Goal: Task Accomplishment & Management: Use online tool/utility

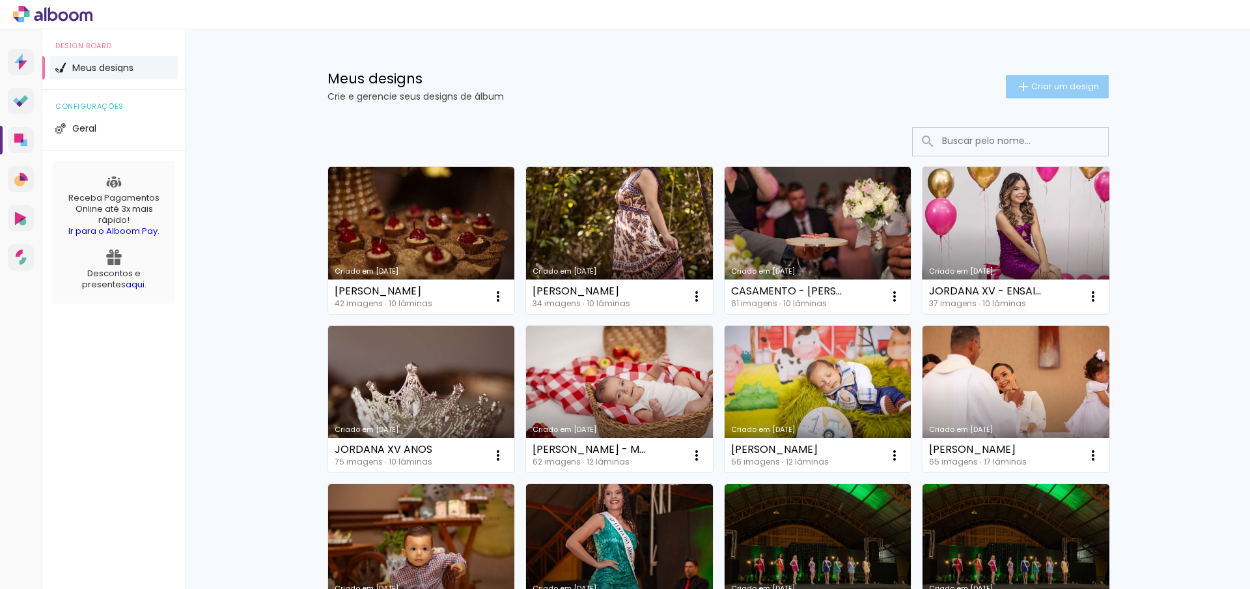
click at [1066, 85] on span "Criar um design" at bounding box center [1066, 86] width 68 height 8
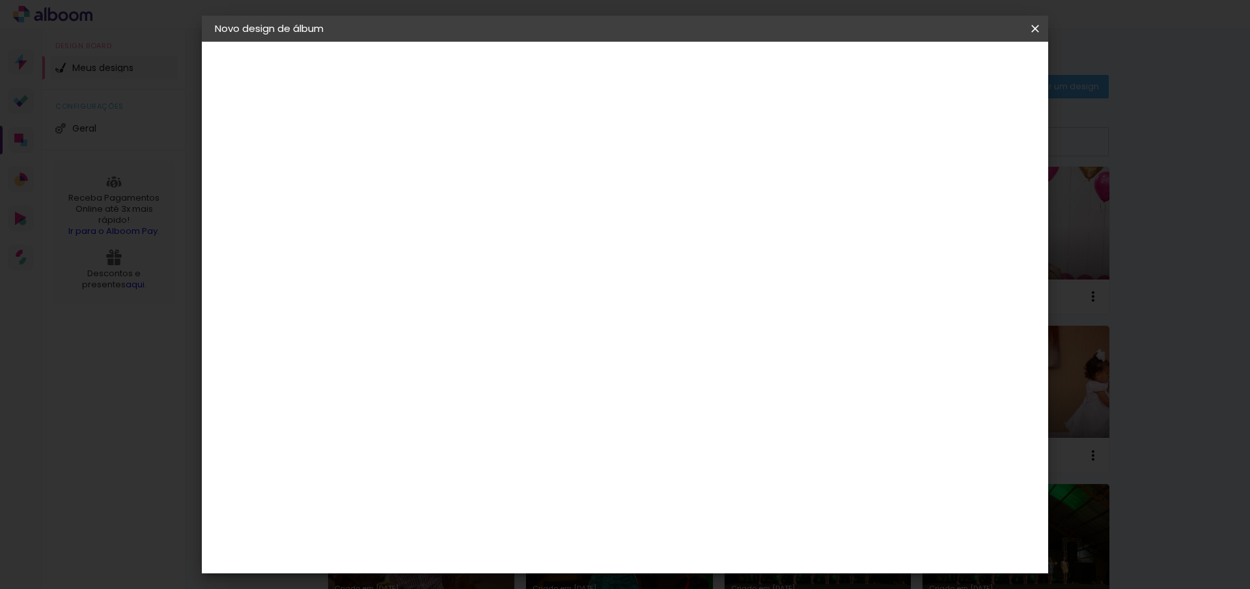
click at [428, 172] on input at bounding box center [428, 175] width 0 height 20
type input "ROSELAYNI"
type paper-input "ROSELAYNI"
click at [428, 175] on input "ROSELAYNI" at bounding box center [428, 175] width 0 height 20
type input "ROSILAYNI"
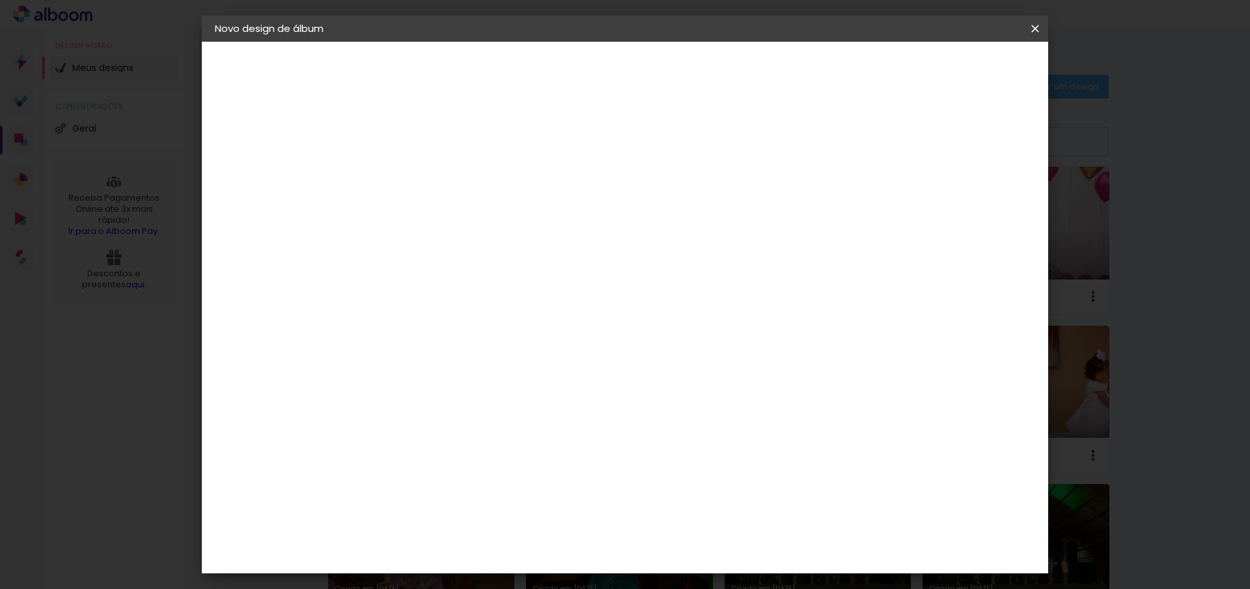
type paper-input "ROSILAYNI"
type input "ROSILAYNE E [PERSON_NAME] - CASAMENTO"
type paper-input "ROSILAYNE E [PERSON_NAME] - CASAMENTO"
click at [561, 78] on paper-button "Avançar" at bounding box center [530, 69] width 64 height 22
click at [511, 244] on input at bounding box center [461, 248] width 132 height 16
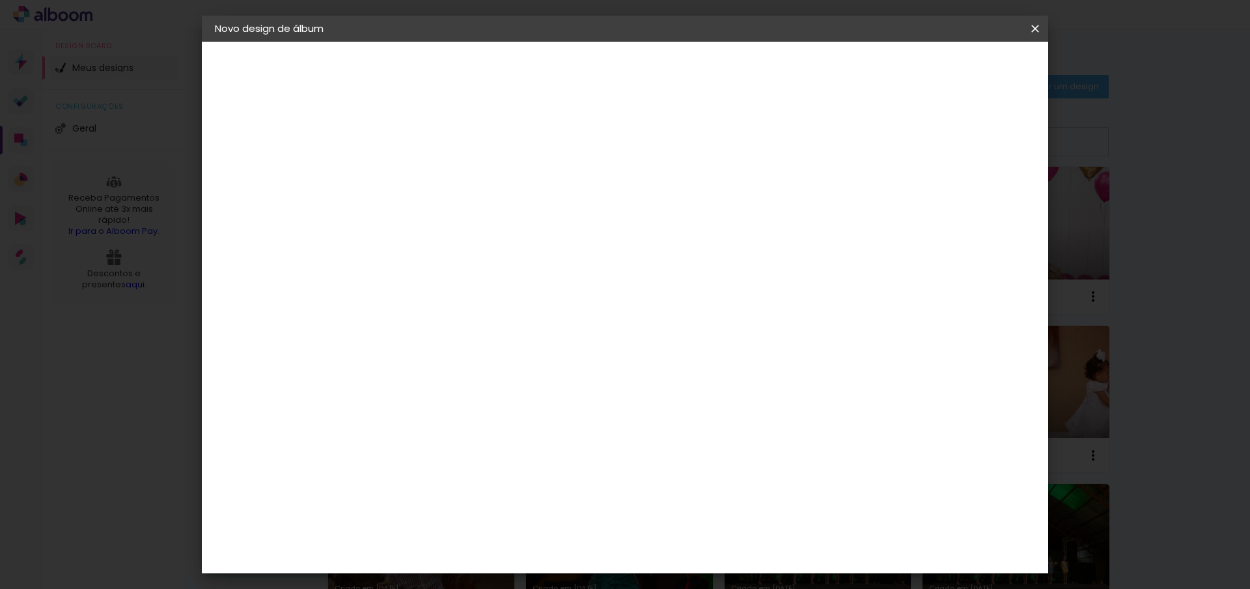
type input "FOTO"
type paper-input "FOTO"
click at [414, 435] on paper-item "Foto 15" at bounding box center [452, 452] width 122 height 34
click at [443, 443] on div "Foto 15" at bounding box center [430, 452] width 23 height 21
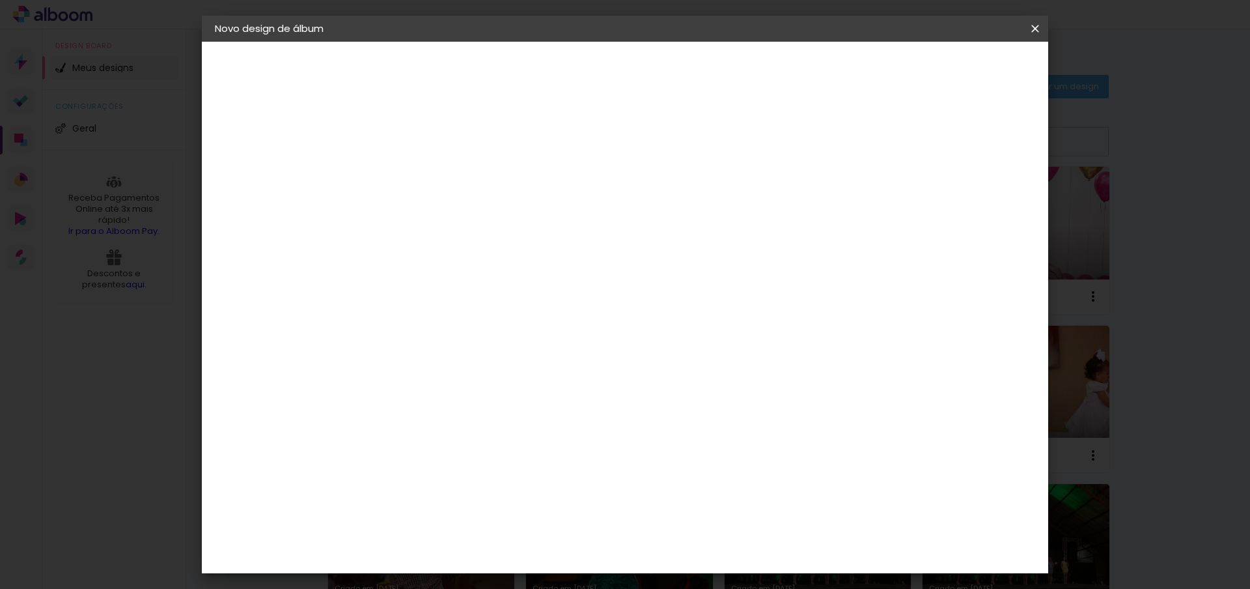
click at [643, 76] on paper-button "Avançar" at bounding box center [612, 69] width 64 height 22
click at [516, 464] on span "25 × 25" at bounding box center [485, 481] width 61 height 35
click at [0, 0] on slot "Avançar" at bounding box center [0, 0] width 0 height 0
click at [964, 66] on span "Iniciar design" at bounding box center [934, 68] width 59 height 9
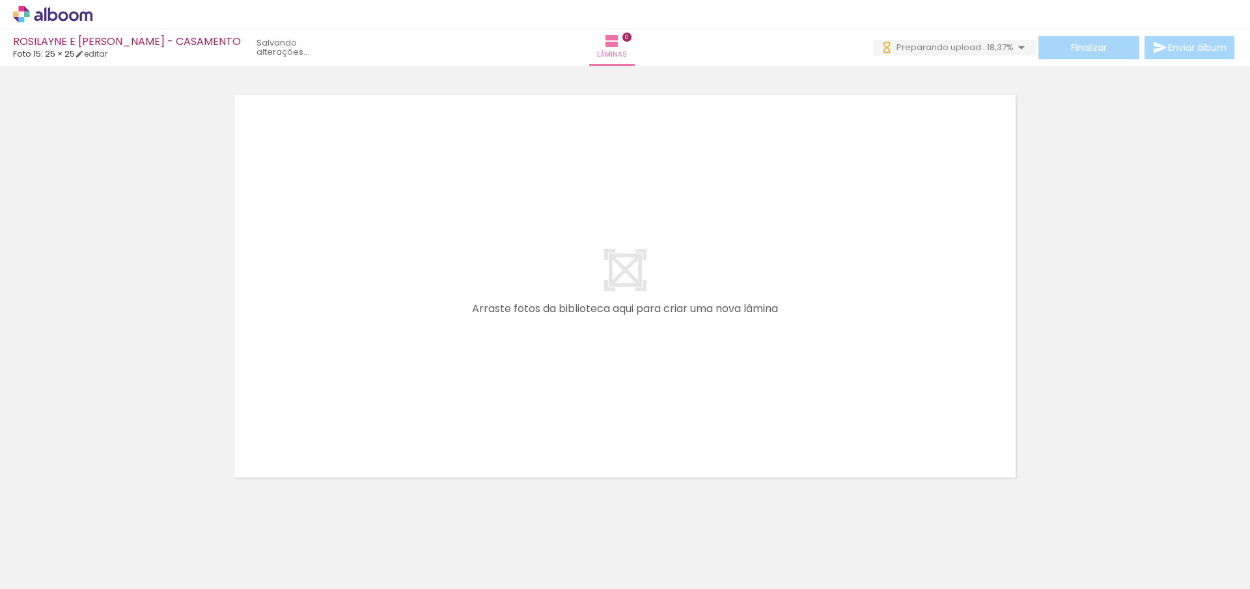
click at [61, 551] on input "Todas as fotos" at bounding box center [36, 549] width 49 height 11
click at [0, 0] on slot "Não utilizadas" at bounding box center [0, 0] width 0 height 0
type input "Não utilizadas"
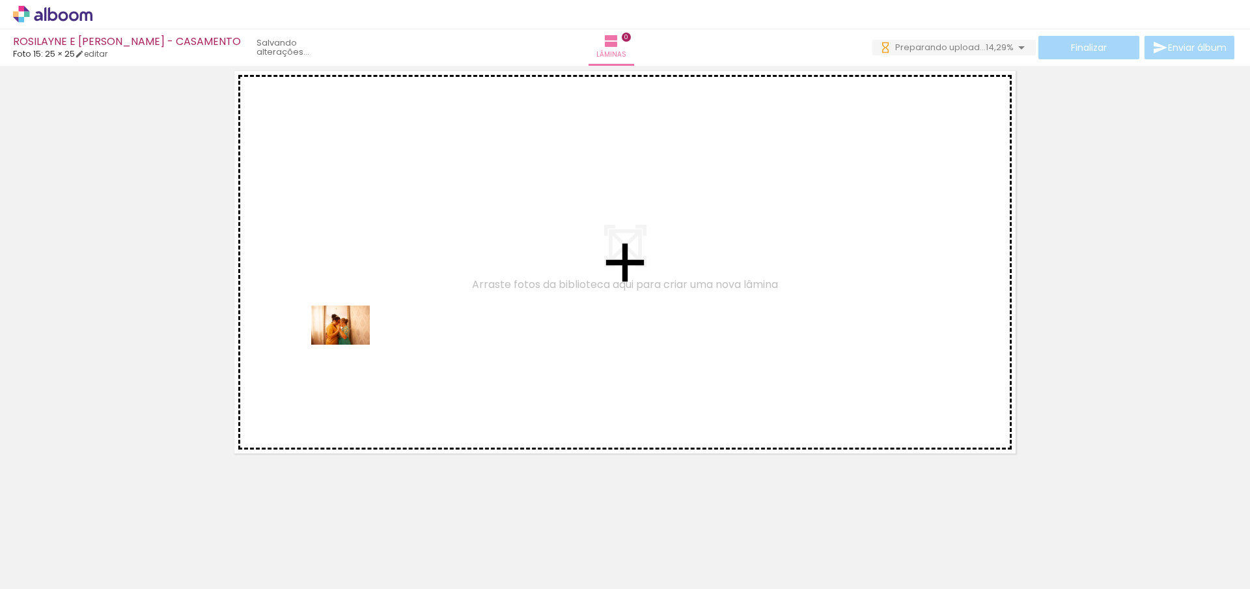
drag, startPoint x: 124, startPoint y: 546, endPoint x: 350, endPoint y: 345, distance: 303.0
click at [350, 345] on quentale-workspace at bounding box center [625, 294] width 1250 height 589
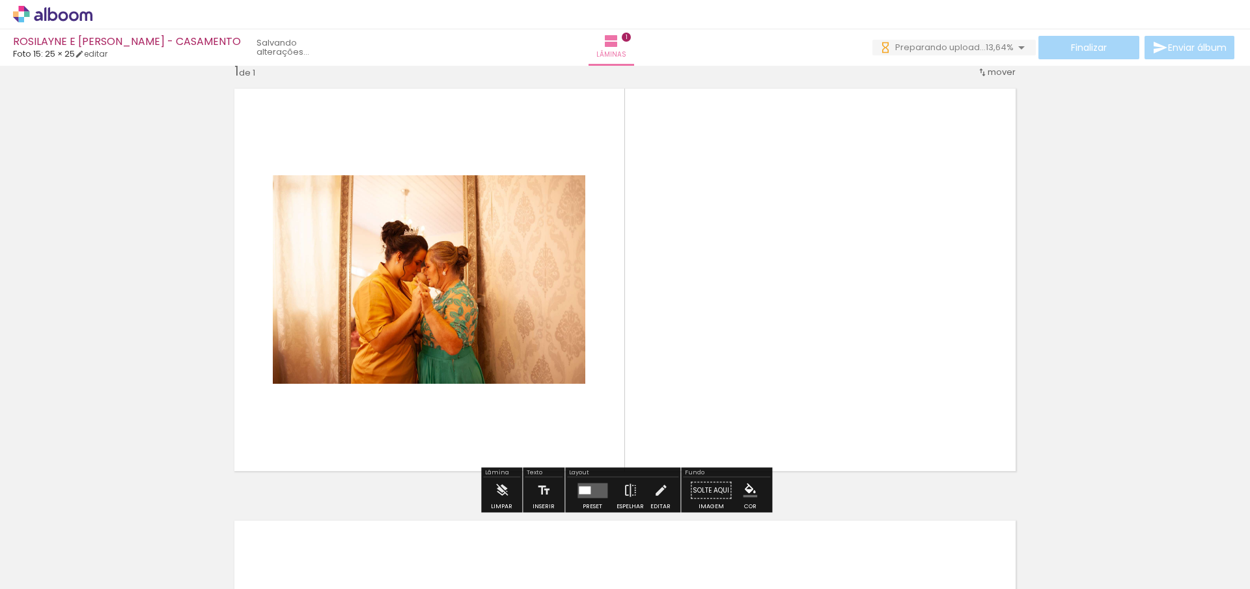
scroll to position [17, 0]
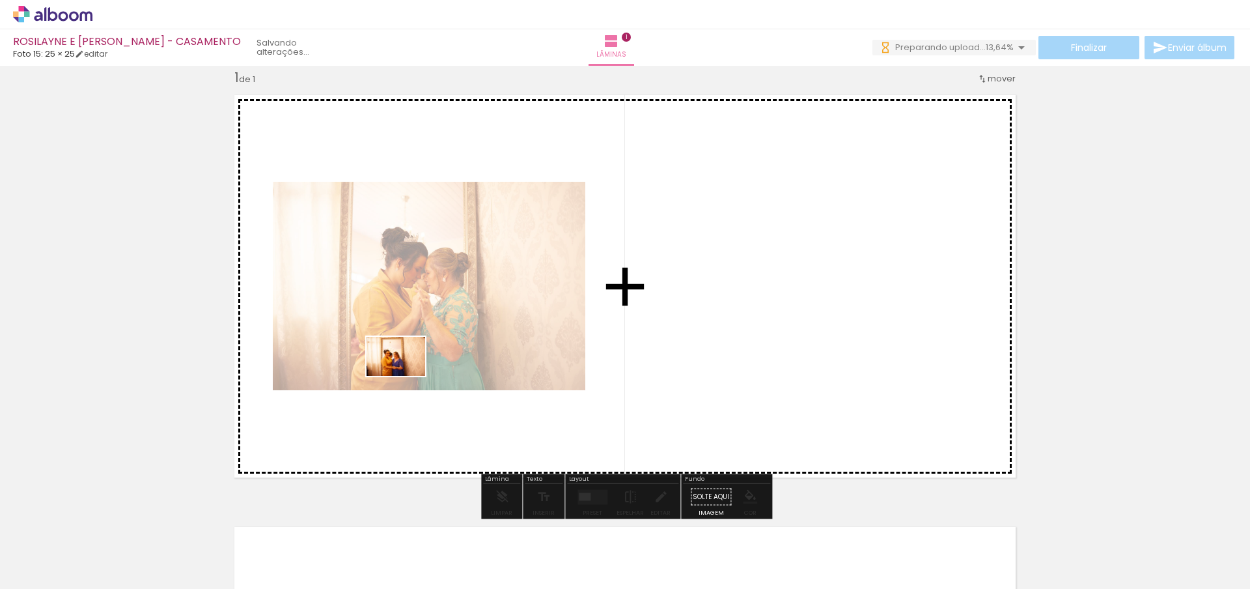
drag, startPoint x: 150, startPoint y: 546, endPoint x: 406, endPoint y: 376, distance: 307.1
click at [406, 376] on quentale-workspace at bounding box center [625, 294] width 1250 height 589
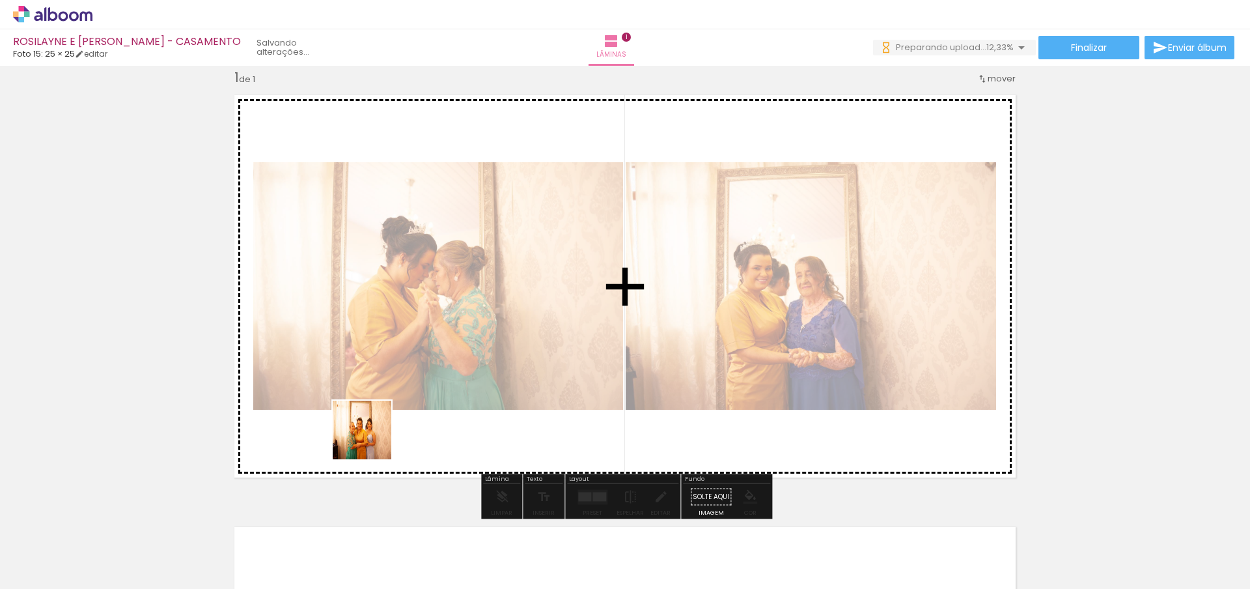
drag, startPoint x: 204, startPoint y: 541, endPoint x: 432, endPoint y: 406, distance: 265.2
click at [433, 404] on quentale-workspace at bounding box center [625, 294] width 1250 height 589
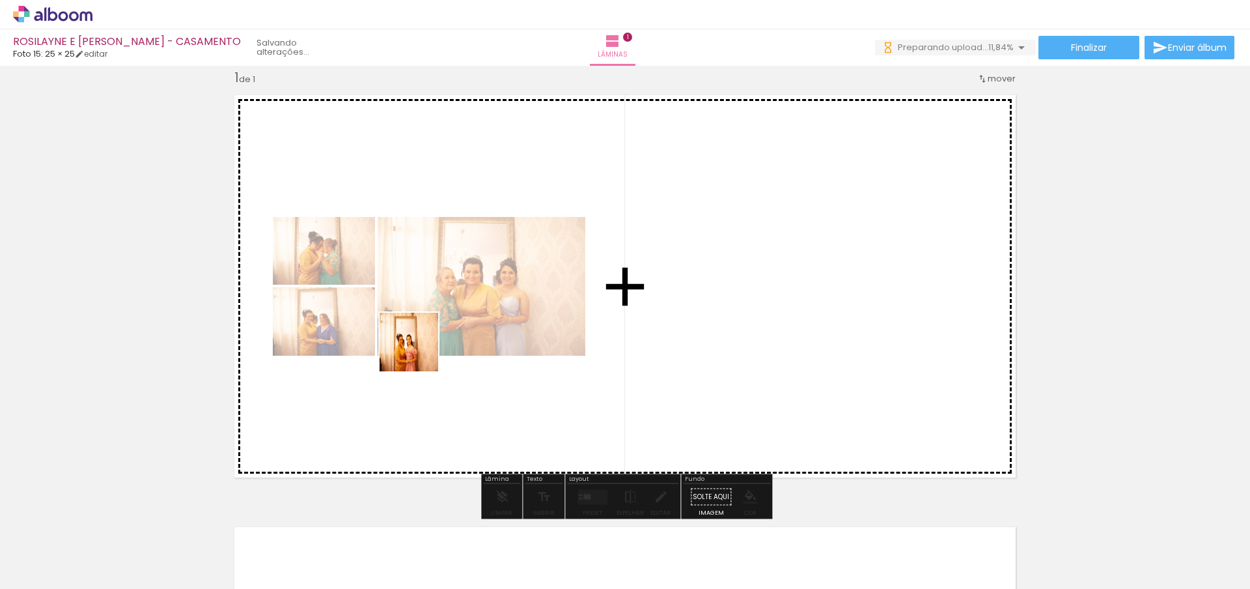
drag, startPoint x: 287, startPoint y: 496, endPoint x: 373, endPoint y: 386, distance: 139.7
click at [424, 344] on quentale-workspace at bounding box center [625, 294] width 1250 height 589
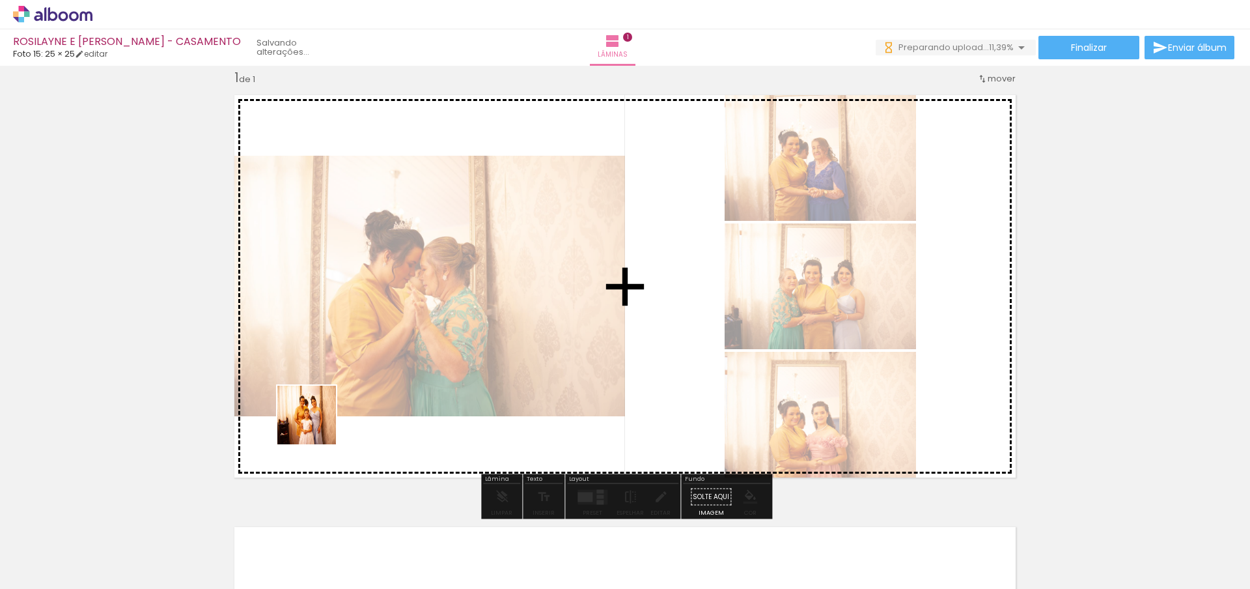
drag, startPoint x: 128, startPoint y: 548, endPoint x: 388, endPoint y: 369, distance: 315.1
click at [388, 369] on quentale-workspace at bounding box center [625, 294] width 1250 height 589
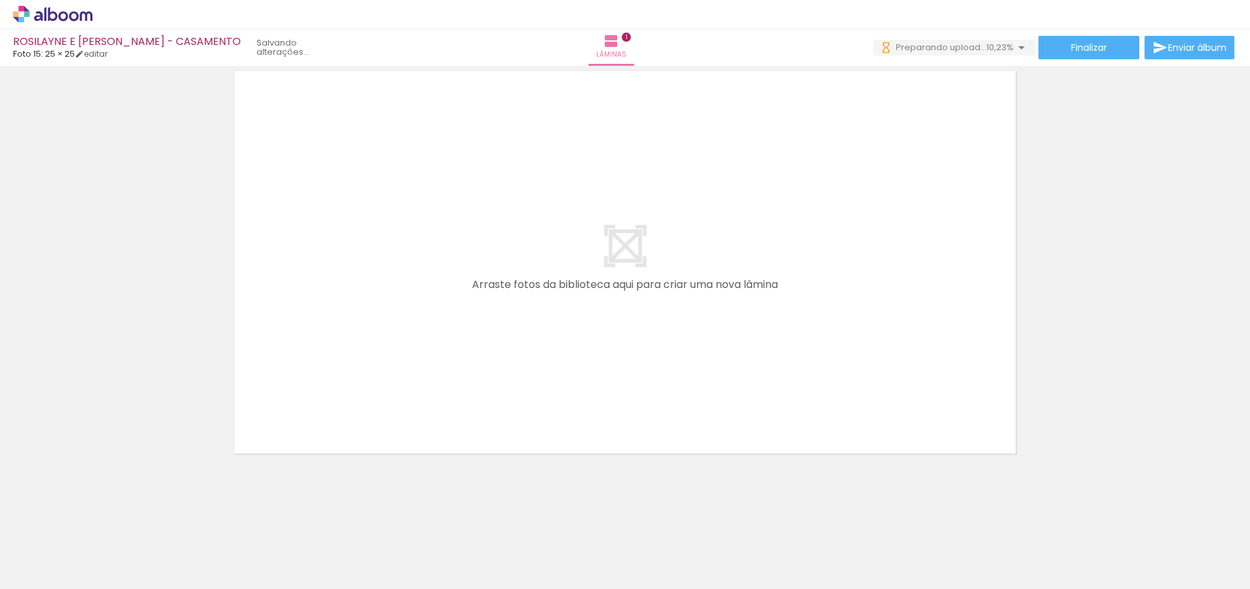
scroll to position [0, 0]
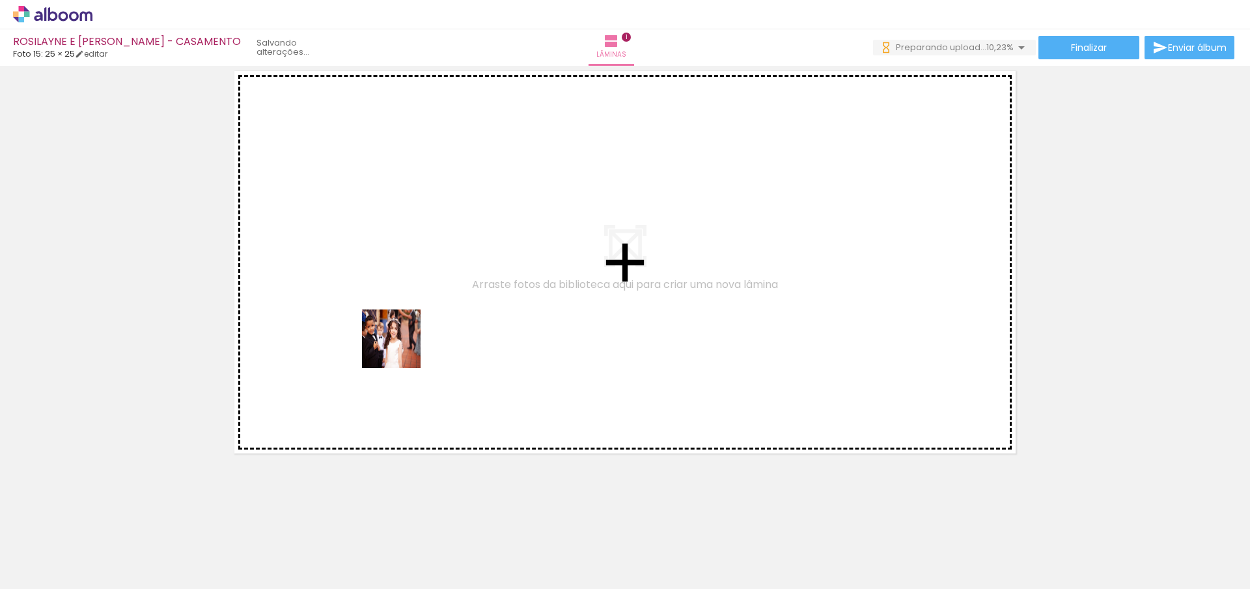
drag, startPoint x: 157, startPoint y: 555, endPoint x: 384, endPoint y: 371, distance: 292.6
click at [401, 348] on quentale-workspace at bounding box center [625, 294] width 1250 height 589
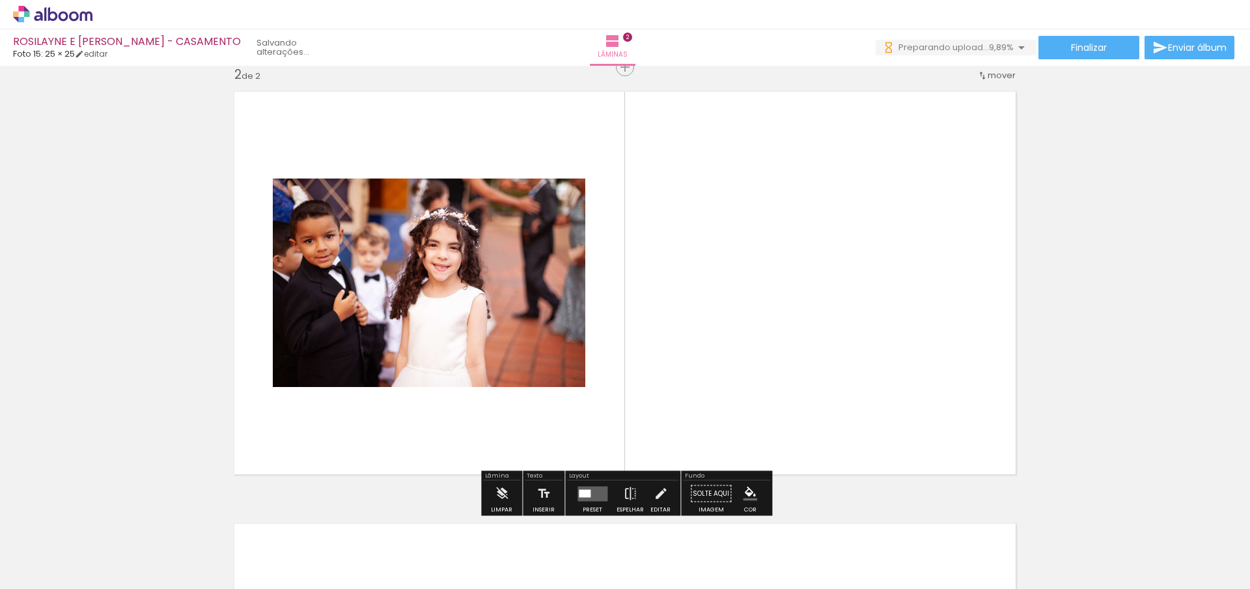
scroll to position [449, 0]
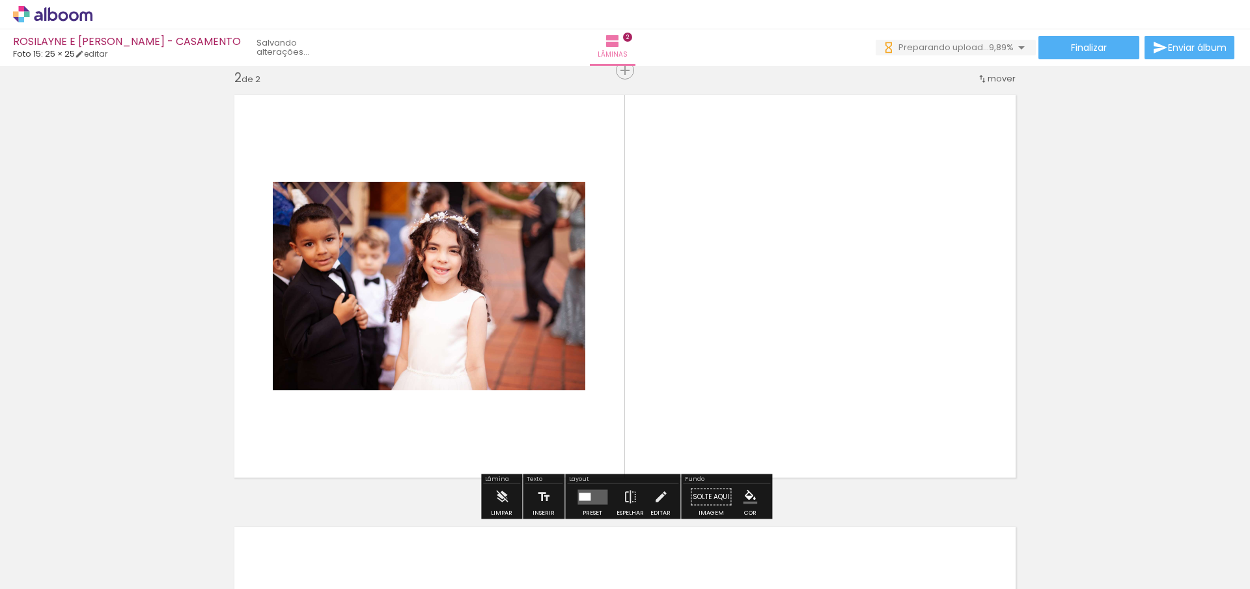
drag, startPoint x: 143, startPoint y: 556, endPoint x: 307, endPoint y: 483, distance: 179.9
click at [367, 391] on quentale-workspace at bounding box center [625, 294] width 1250 height 589
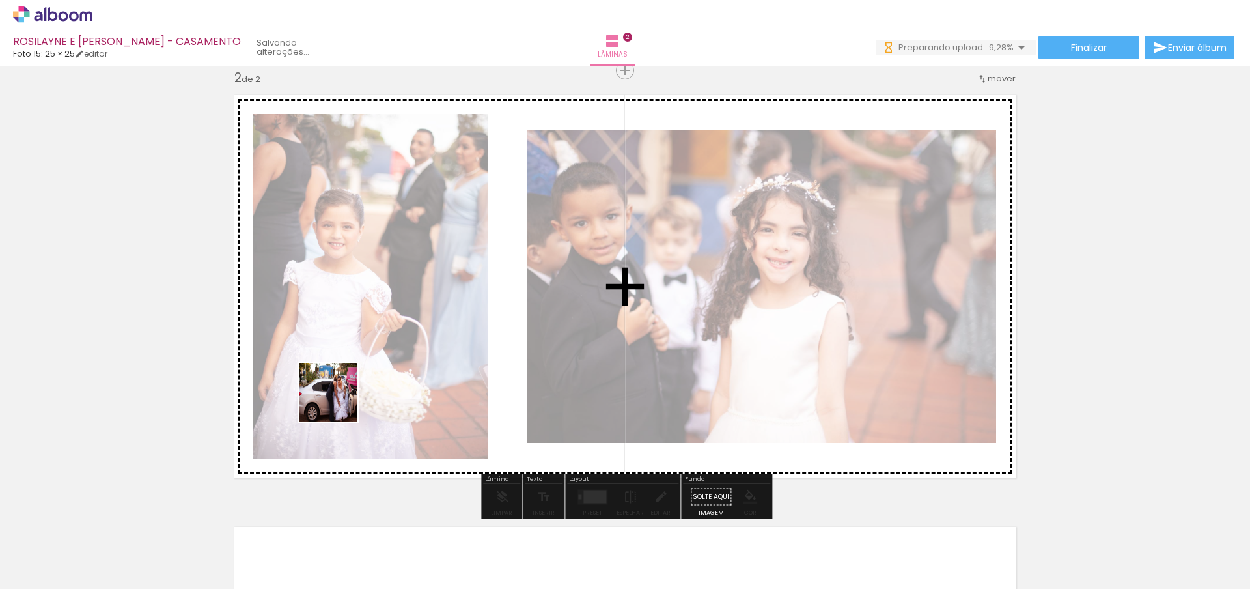
drag, startPoint x: 240, startPoint y: 472, endPoint x: 292, endPoint y: 451, distance: 57.0
click at [379, 370] on quentale-workspace at bounding box center [625, 294] width 1250 height 589
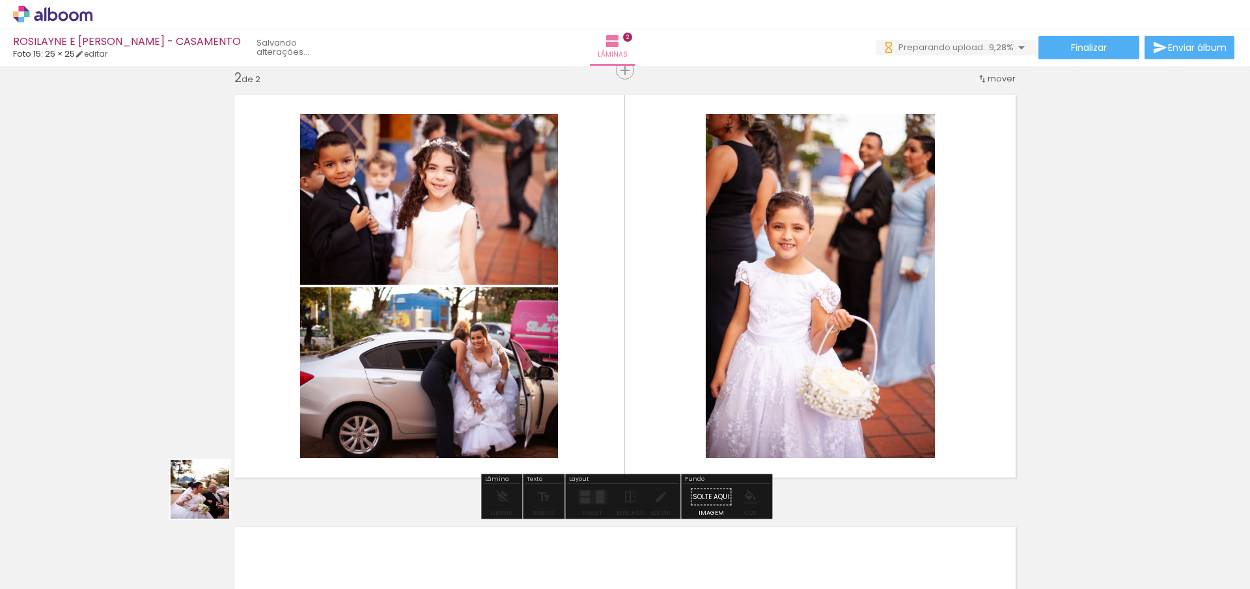
drag, startPoint x: 143, startPoint y: 556, endPoint x: 377, endPoint y: 381, distance: 292.3
click at [384, 375] on quentale-workspace at bounding box center [625, 294] width 1250 height 589
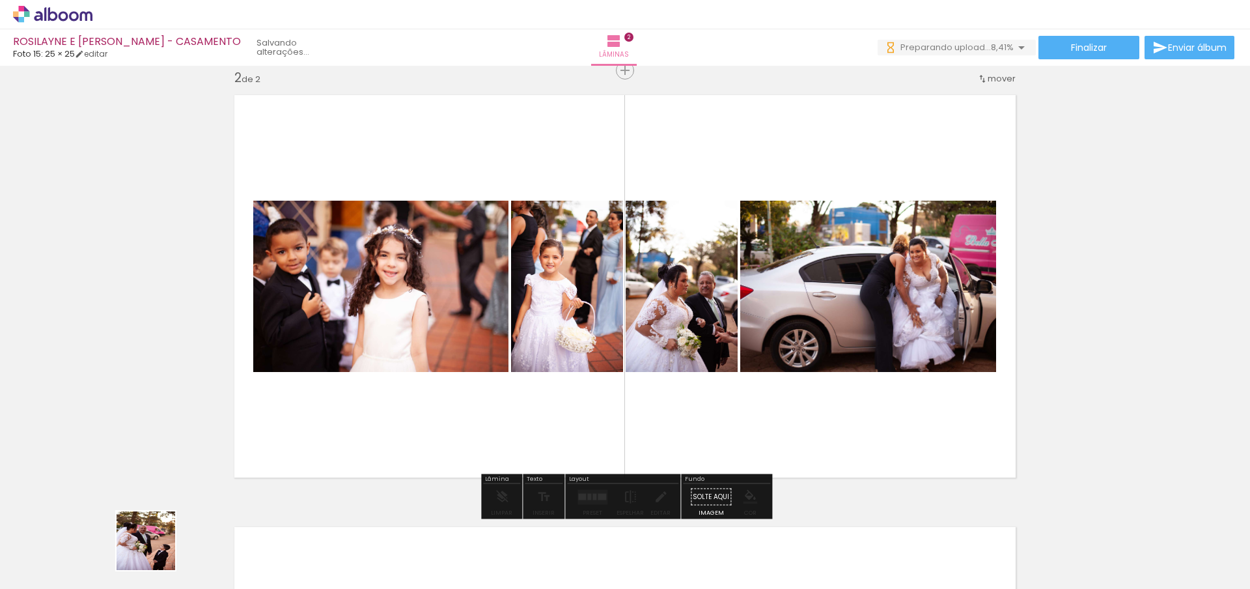
drag, startPoint x: 155, startPoint y: 559, endPoint x: 311, endPoint y: 381, distance: 237.2
click at [311, 381] on quentale-workspace at bounding box center [625, 294] width 1250 height 589
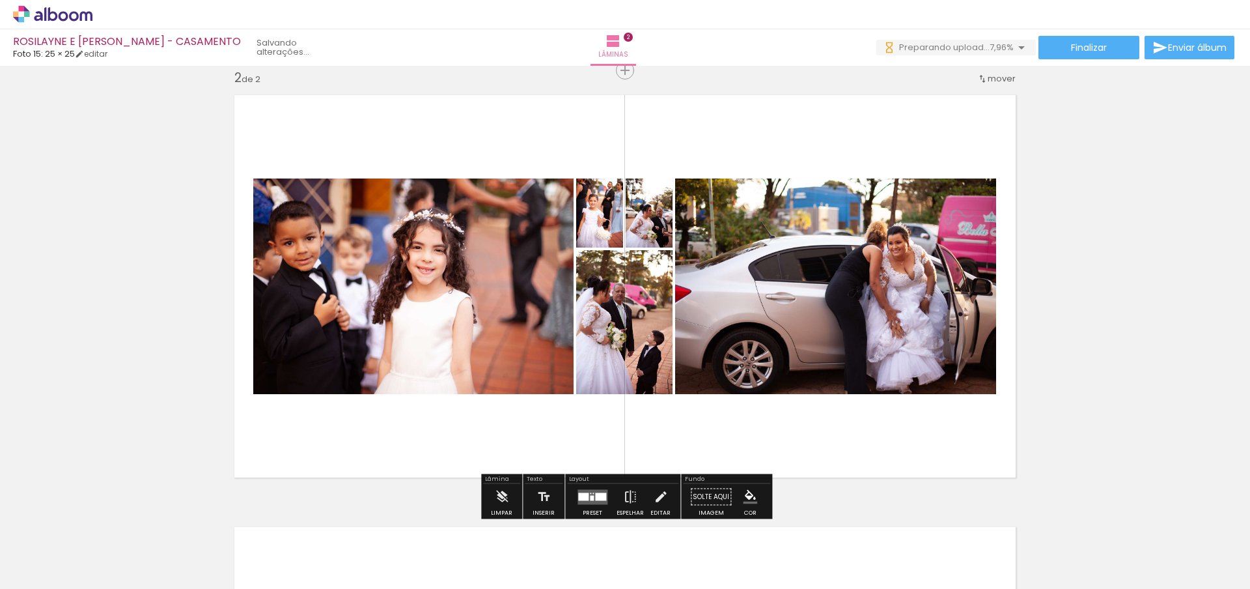
scroll to position [0, 0]
drag, startPoint x: 209, startPoint y: 499, endPoint x: 408, endPoint y: 359, distance: 242.7
click at [408, 359] on quentale-workspace at bounding box center [625, 294] width 1250 height 589
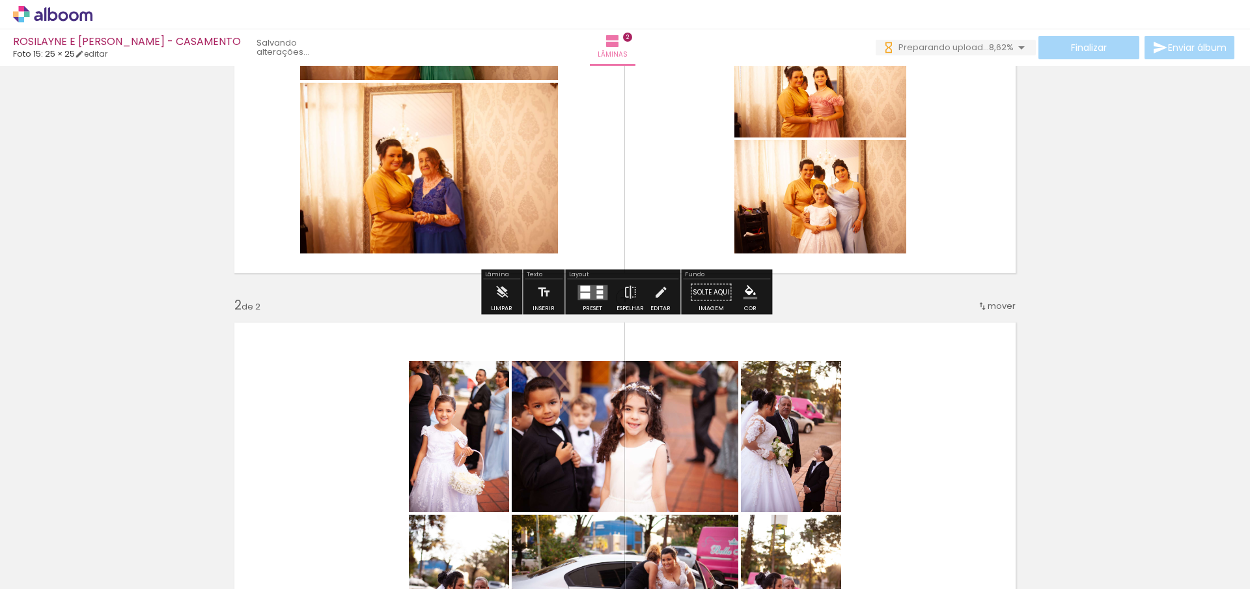
scroll to position [335, 0]
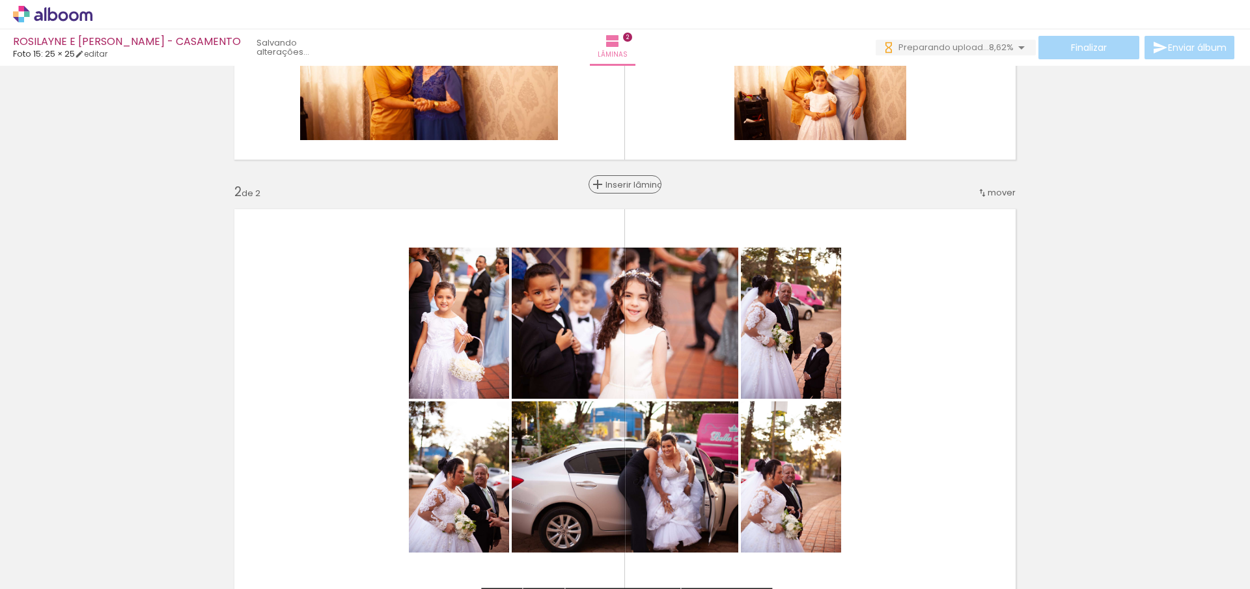
click at [625, 182] on span "Inserir lâmina" at bounding box center [631, 184] width 51 height 8
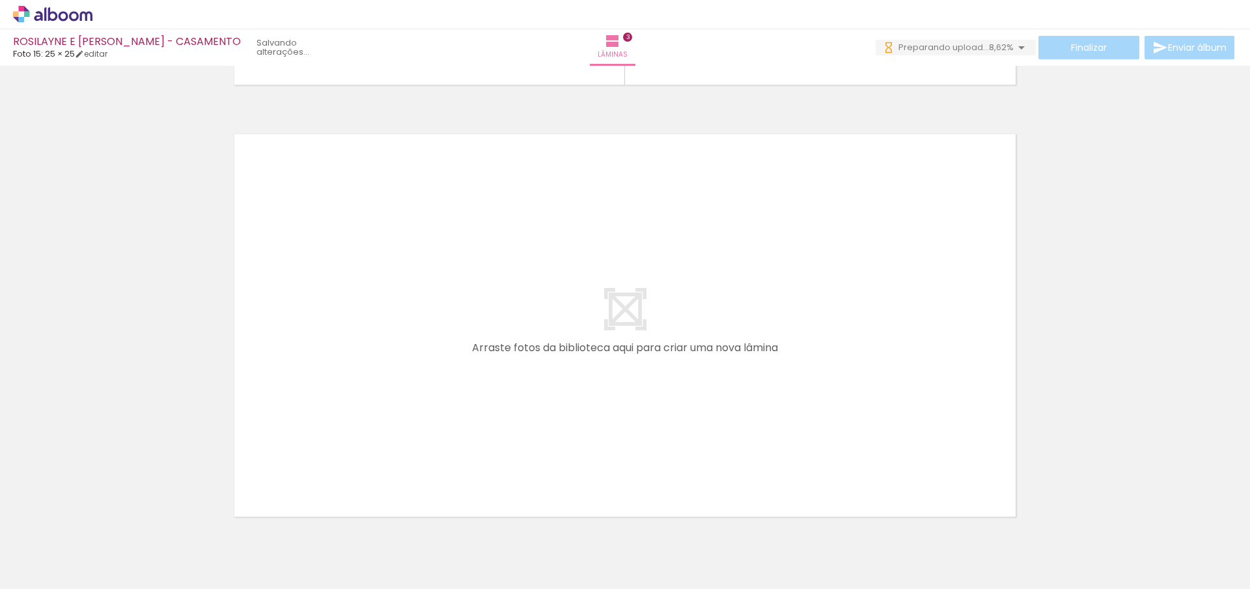
scroll to position [1271, 0]
drag, startPoint x: 231, startPoint y: 529, endPoint x: 382, endPoint y: 333, distance: 247.9
click at [382, 333] on quentale-workspace at bounding box center [625, 294] width 1250 height 589
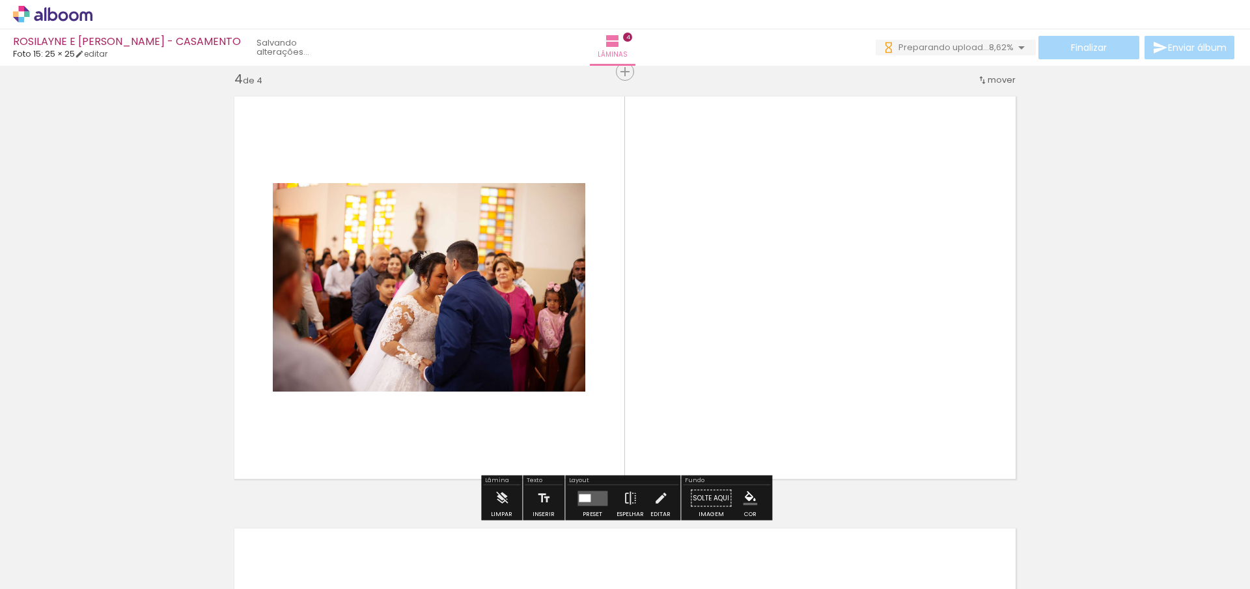
scroll to position [1312, 0]
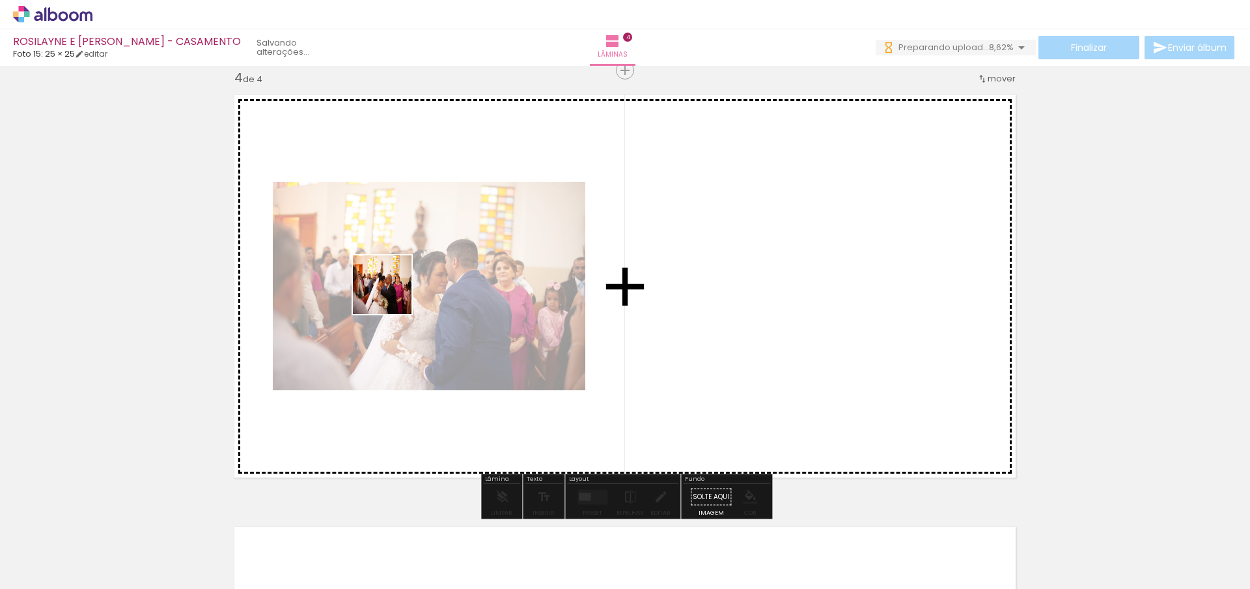
drag, startPoint x: 199, startPoint y: 475, endPoint x: 421, endPoint y: 280, distance: 295.8
click at [416, 275] on quentale-workspace at bounding box center [625, 294] width 1250 height 589
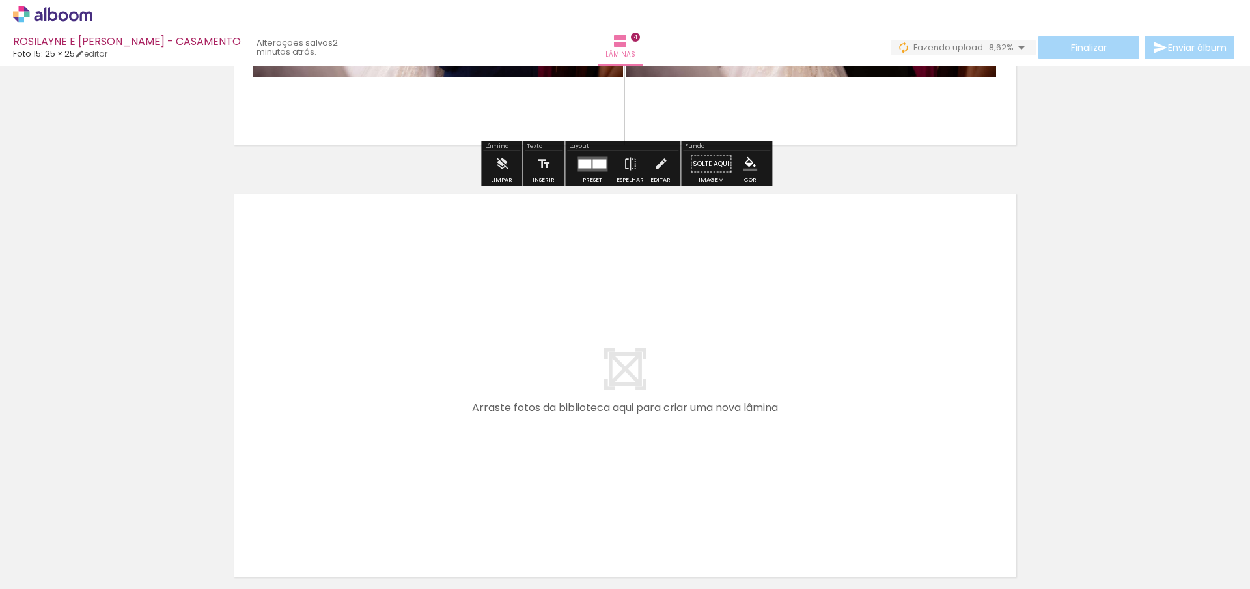
scroll to position [1648, 0]
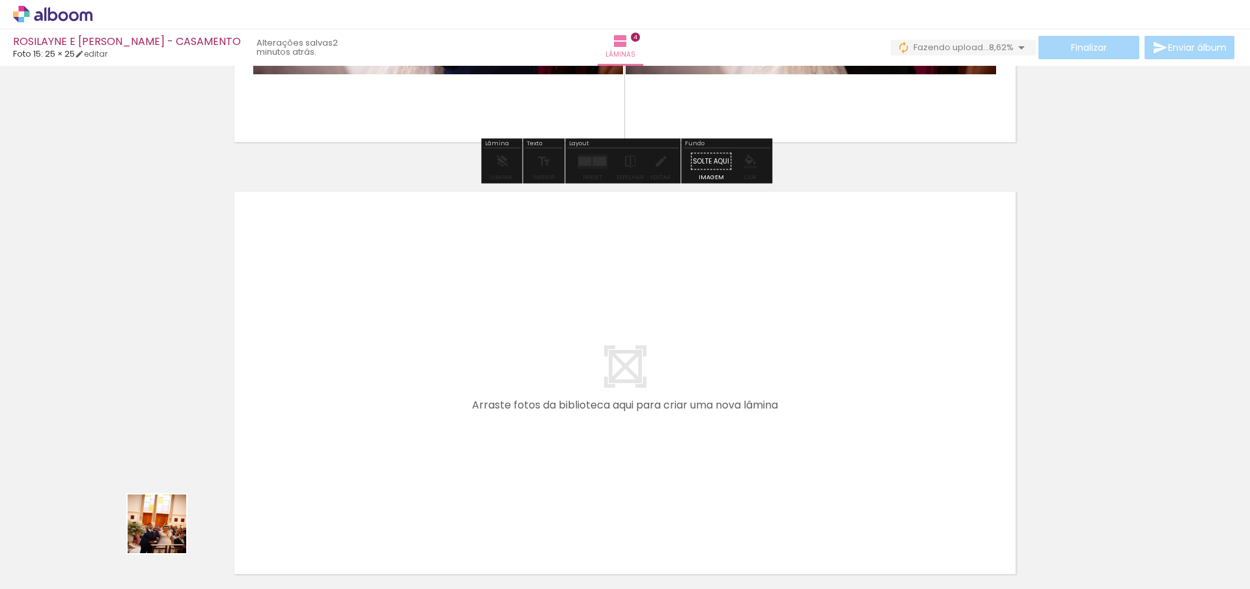
drag, startPoint x: 154, startPoint y: 545, endPoint x: 356, endPoint y: 406, distance: 245.0
click at [356, 406] on quentale-workspace at bounding box center [625, 294] width 1250 height 589
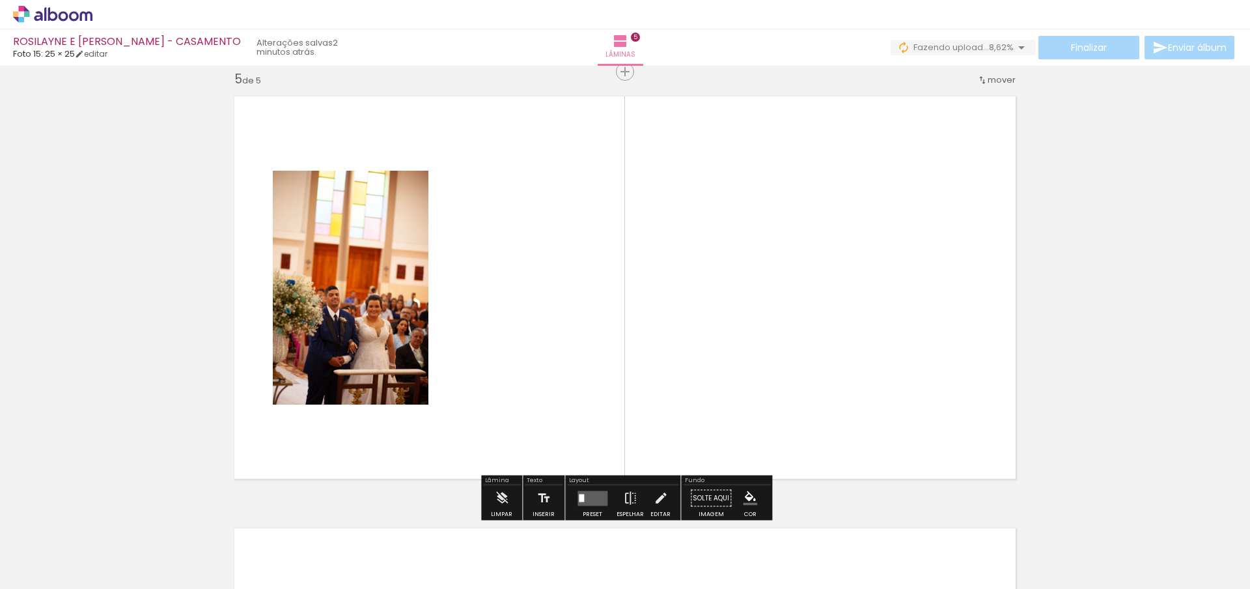
scroll to position [1744, 0]
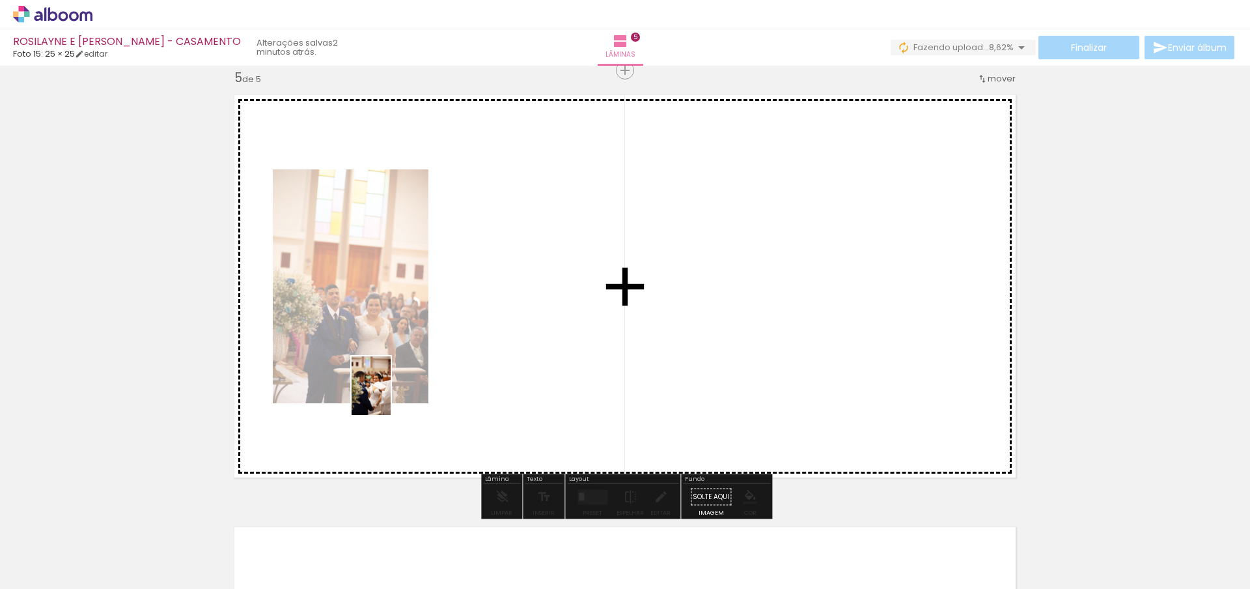
drag, startPoint x: 136, startPoint y: 567, endPoint x: 391, endPoint y: 395, distance: 307.3
click at [391, 395] on quentale-workspace at bounding box center [625, 294] width 1250 height 589
